Goal: Transaction & Acquisition: Purchase product/service

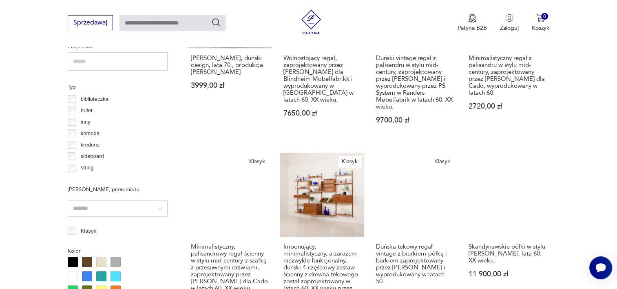
scroll to position [620, 0]
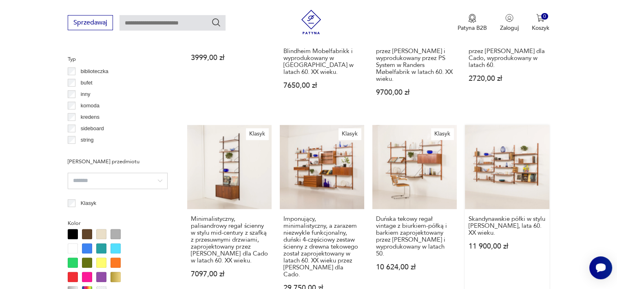
click at [501, 156] on link "Skandynawskie półki w stylu [PERSON_NAME], lata 60. XX wieku. 11 900,00 zł" at bounding box center [507, 216] width 84 height 183
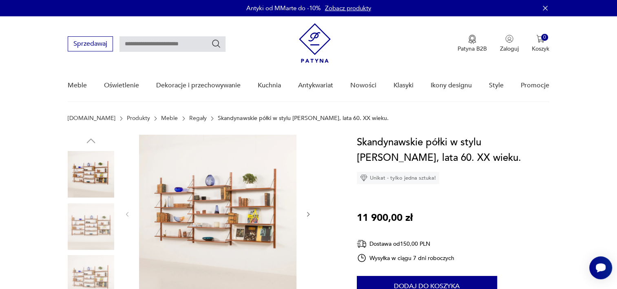
click at [245, 214] on img at bounding box center [217, 213] width 157 height 157
